Goal: Task Accomplishment & Management: Use online tool/utility

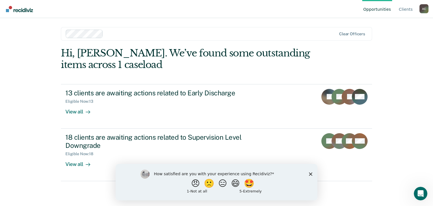
click at [311, 173] on polygon "Close survey" at bounding box center [310, 173] width 3 height 3
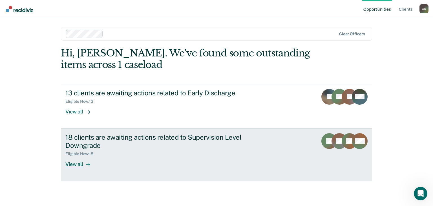
click at [74, 165] on div "View all" at bounding box center [81, 161] width 32 height 11
